Goal: Task Accomplishment & Management: Use online tool/utility

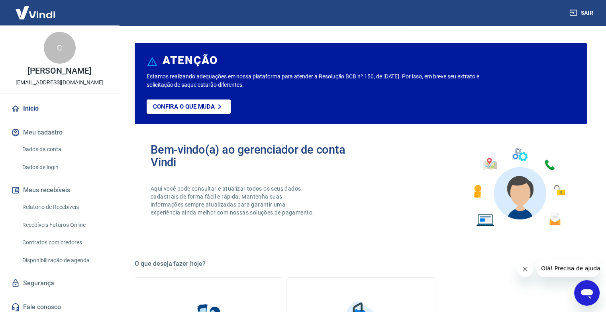
click at [70, 231] on link "Recebíveis Futuros Online" at bounding box center [64, 225] width 90 height 16
